Goal: Navigation & Orientation: Understand site structure

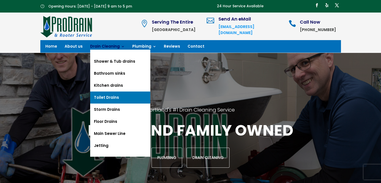
click at [114, 95] on link "Toilet Drains" at bounding box center [120, 98] width 60 height 12
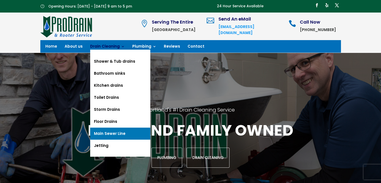
click at [121, 131] on link "Main Sewer Line" at bounding box center [120, 134] width 60 height 12
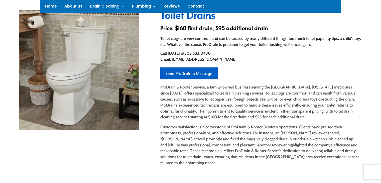
scroll to position [75, 0]
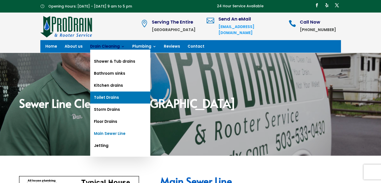
click at [109, 97] on link "Toilet Drains" at bounding box center [120, 98] width 60 height 12
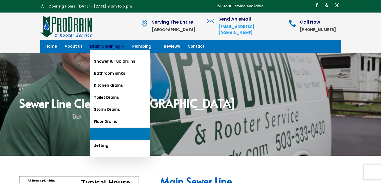
click at [120, 134] on link "Main Sewer Line" at bounding box center [120, 134] width 60 height 12
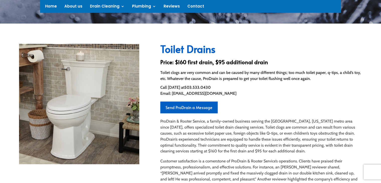
scroll to position [133, 0]
